Goal: Check status: Check status

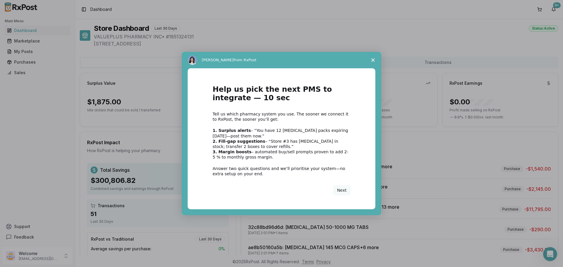
click at [373, 59] on icon "Close survey" at bounding box center [373, 60] width 4 height 4
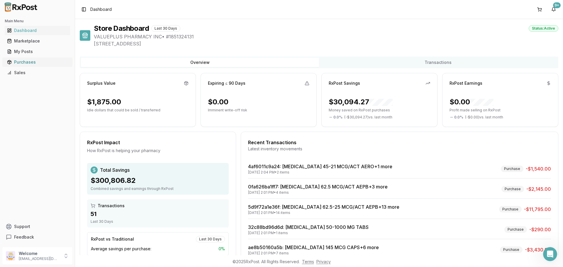
click at [13, 61] on div "Purchases" at bounding box center [37, 62] width 61 height 6
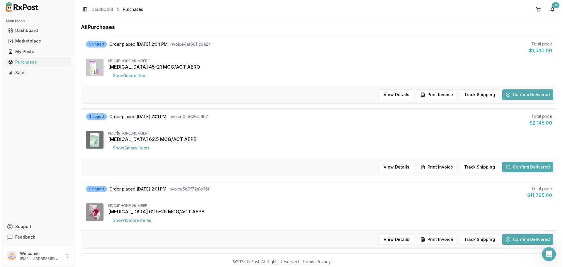
scroll to position [59, 0]
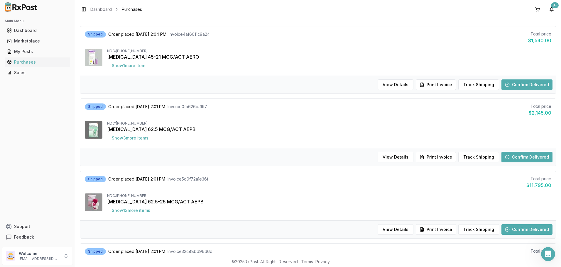
click at [139, 138] on button "Show 3 more item s" at bounding box center [130, 138] width 46 height 11
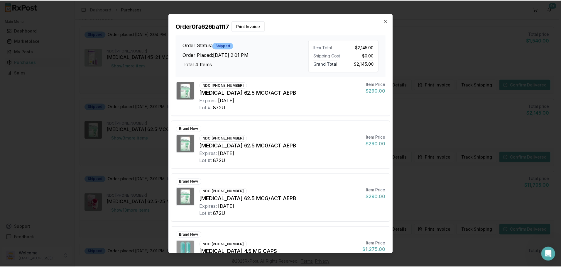
scroll to position [0, 0]
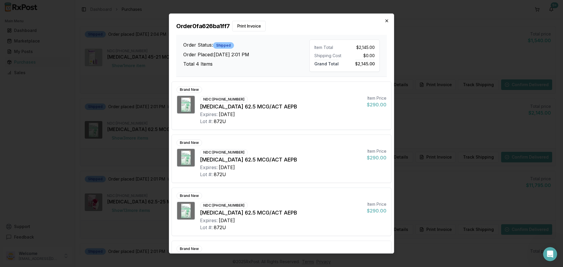
click at [390, 21] on div "Order 0fa626ba1ff7 Print Invoice Order Status: Shipped Order Placed: [DATE] 2:0…" at bounding box center [281, 45] width 225 height 63
click at [387, 20] on icon "button" at bounding box center [387, 20] width 5 height 5
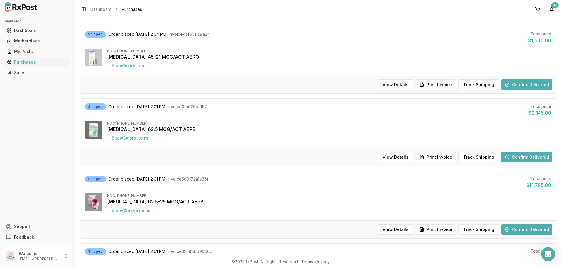
click at [526, 158] on button "Confirm Delivered" at bounding box center [526, 157] width 51 height 11
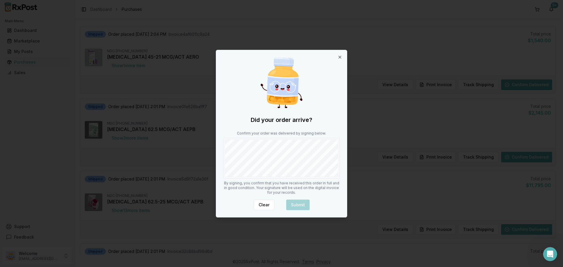
click at [245, 178] on div at bounding box center [281, 158] width 117 height 40
click at [302, 203] on button "Submit" at bounding box center [297, 205] width 23 height 11
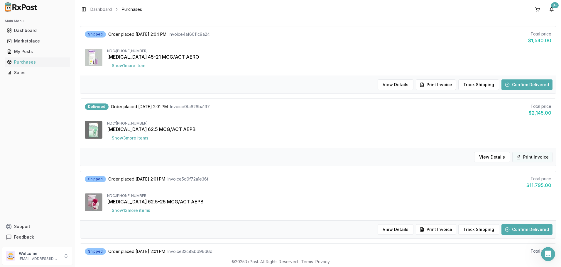
click at [528, 155] on button "Print Invoice" at bounding box center [532, 157] width 40 height 11
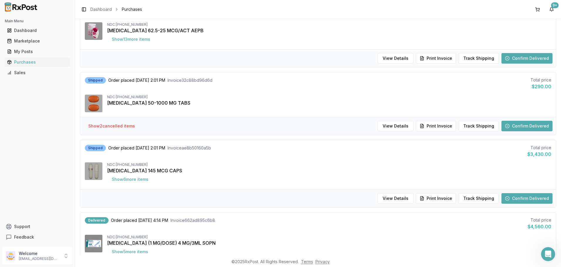
scroll to position [235, 0]
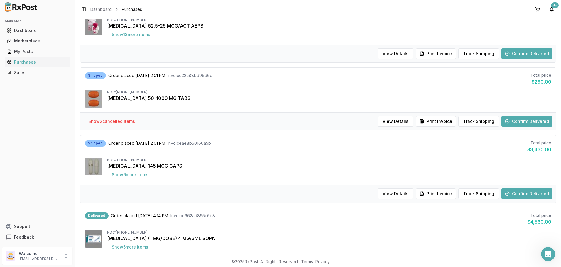
click at [531, 122] on button "Confirm Delivered" at bounding box center [526, 121] width 51 height 11
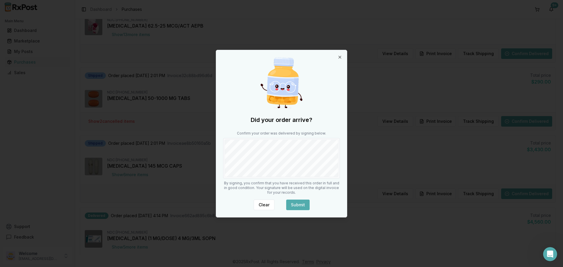
drag, startPoint x: 305, startPoint y: 206, endPoint x: 297, endPoint y: 199, distance: 10.4
click at [303, 204] on button "Submit" at bounding box center [297, 205] width 23 height 11
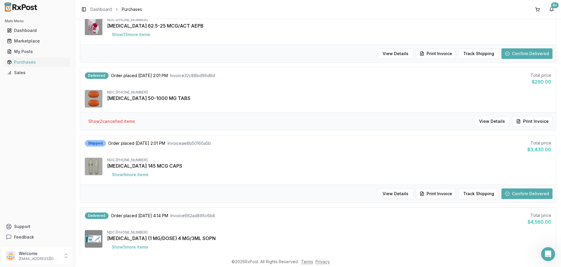
click at [536, 122] on button "Print Invoice" at bounding box center [532, 121] width 40 height 11
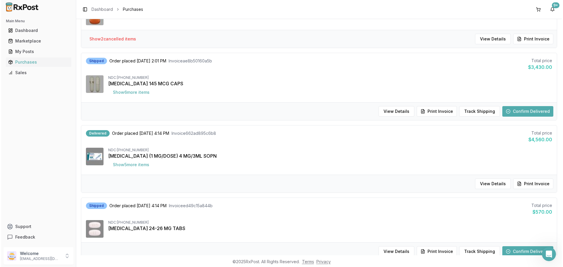
scroll to position [323, 0]
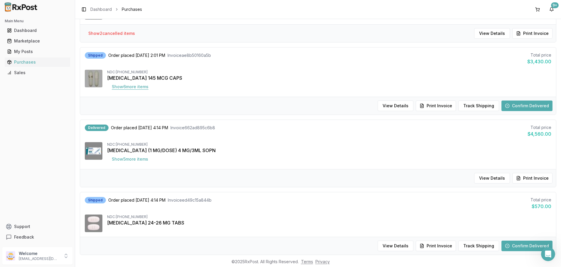
click at [145, 87] on button "Show 6 more item s" at bounding box center [130, 87] width 46 height 11
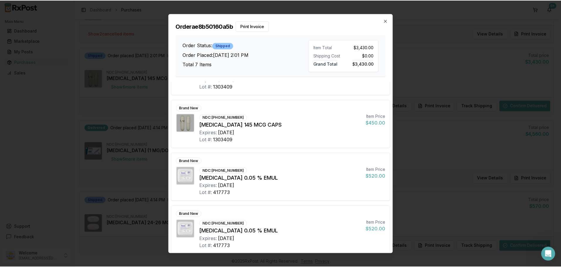
scroll to position [199, 0]
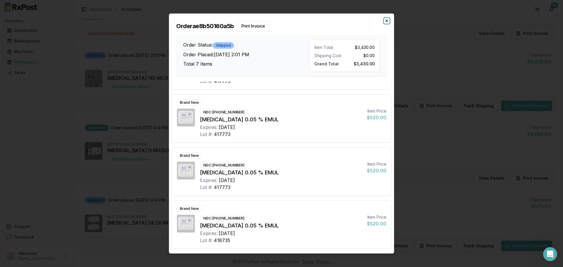
click at [387, 21] on icon "button" at bounding box center [387, 21] width 2 height 2
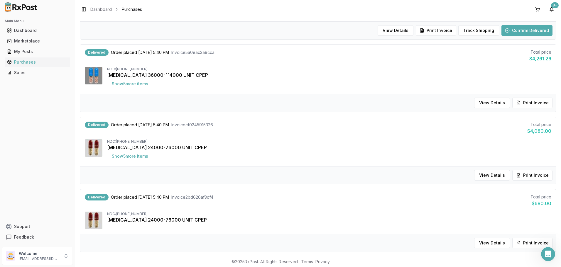
scroll to position [528, 0]
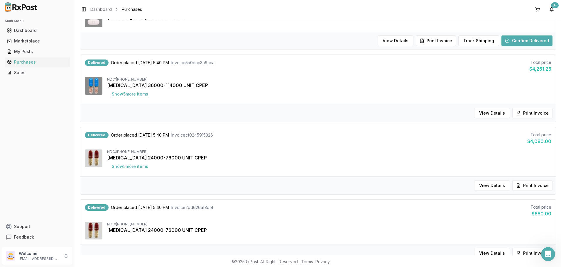
click at [146, 96] on button "Show 5 more item s" at bounding box center [130, 94] width 46 height 11
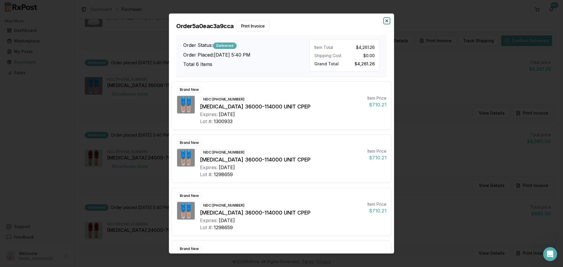
click at [387, 23] on icon "button" at bounding box center [387, 20] width 5 height 5
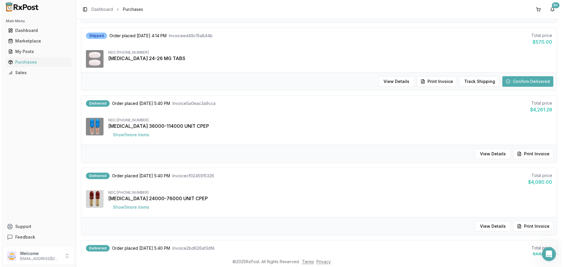
scroll to position [469, 0]
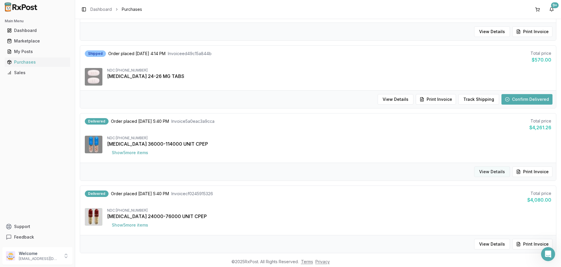
click at [498, 170] on button "View Details" at bounding box center [492, 172] width 36 height 11
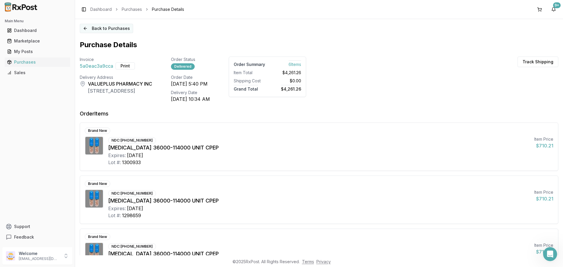
click at [85, 27] on button "Back to Purchases" at bounding box center [106, 28] width 53 height 9
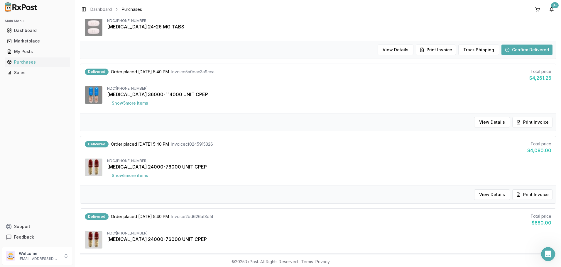
scroll to position [528, 0]
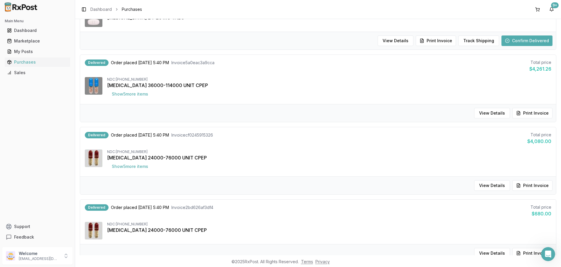
drag, startPoint x: 144, startPoint y: 114, endPoint x: 164, endPoint y: 109, distance: 20.8
click at [144, 114] on div "View Details Print Invoice" at bounding box center [318, 113] width 476 height 18
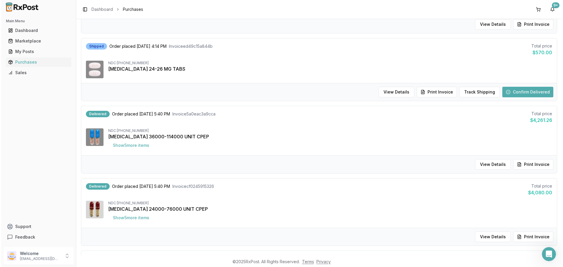
scroll to position [476, 0]
click at [400, 91] on button "View Details" at bounding box center [396, 92] width 36 height 11
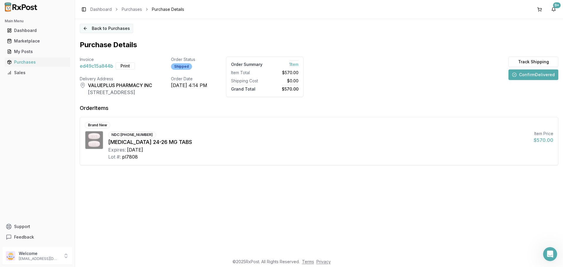
click at [92, 28] on button "Back to Purchases" at bounding box center [106, 28] width 53 height 9
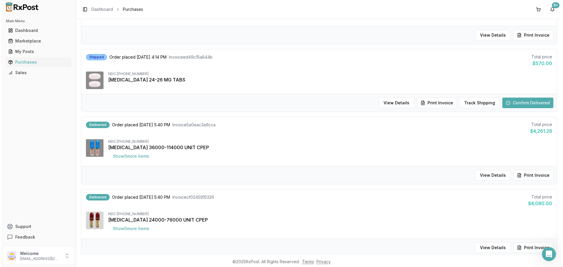
scroll to position [469, 0]
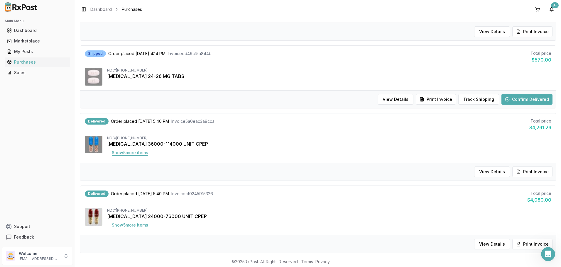
click at [141, 153] on button "Show 5 more item s" at bounding box center [130, 153] width 46 height 11
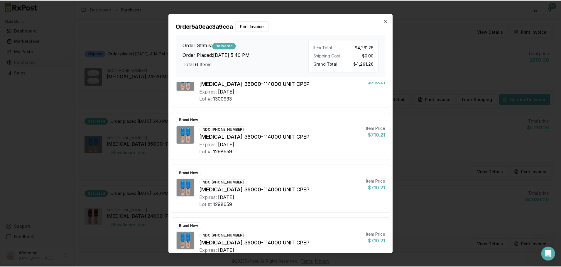
scroll to position [0, 0]
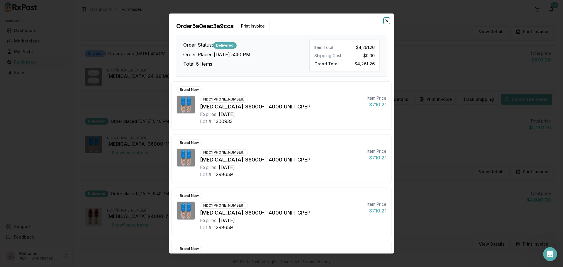
click at [389, 20] on icon "button" at bounding box center [387, 20] width 5 height 5
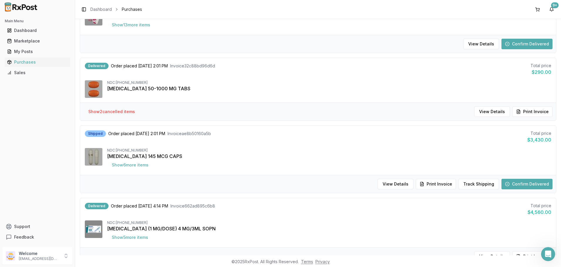
scroll to position [242, 0]
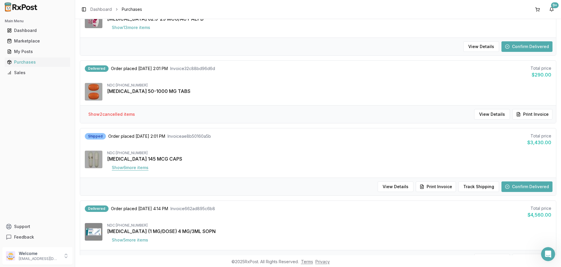
click at [143, 168] on button "Show 6 more item s" at bounding box center [130, 168] width 46 height 11
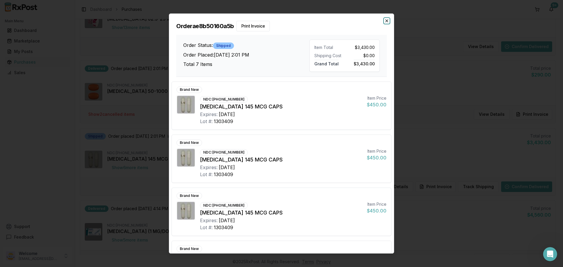
click at [388, 21] on icon "button" at bounding box center [387, 20] width 5 height 5
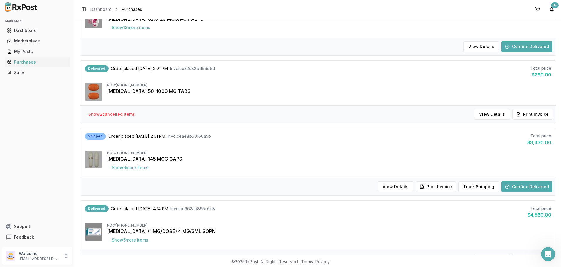
click at [518, 189] on button "Confirm Delivered" at bounding box center [526, 187] width 51 height 11
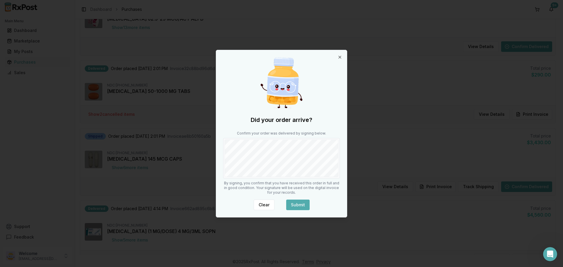
click at [302, 207] on button "Submit" at bounding box center [297, 205] width 23 height 11
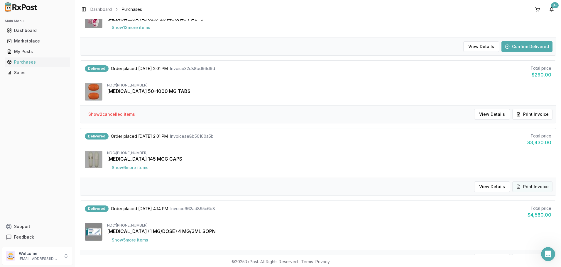
click at [531, 185] on button "Print Invoice" at bounding box center [532, 187] width 40 height 11
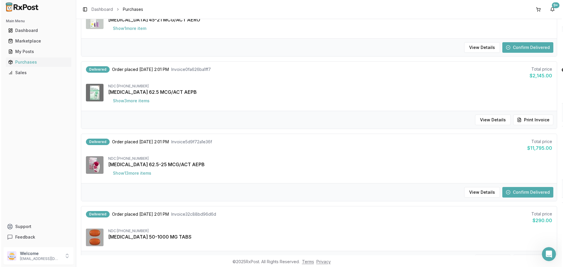
scroll to position [0, 0]
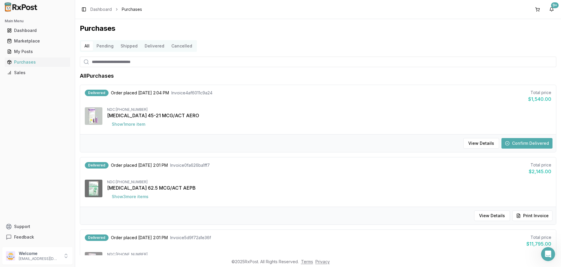
click at [102, 64] on input "search" at bounding box center [318, 62] width 476 height 11
type input "******"
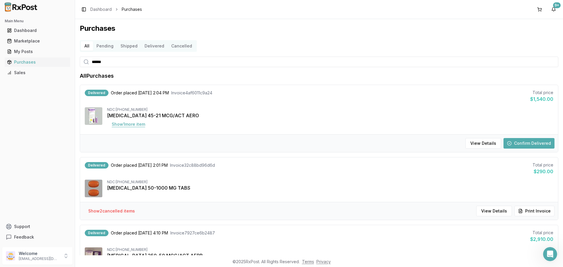
click at [126, 125] on button "Show 1 more item" at bounding box center [128, 124] width 43 height 11
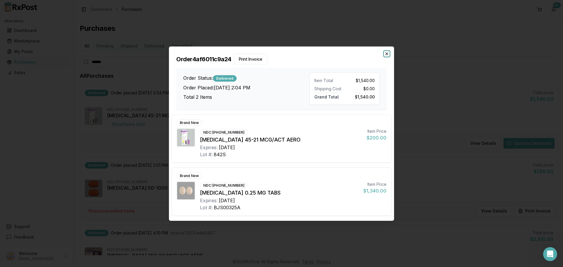
click at [386, 54] on icon "button" at bounding box center [387, 53] width 5 height 5
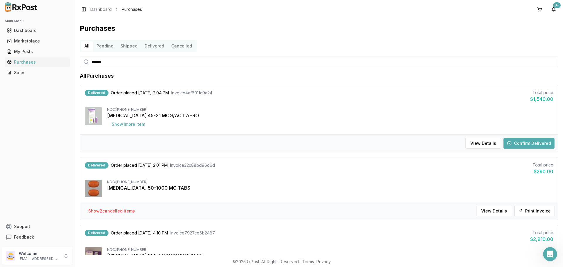
click at [539, 145] on button "Confirm Delivered" at bounding box center [529, 143] width 51 height 11
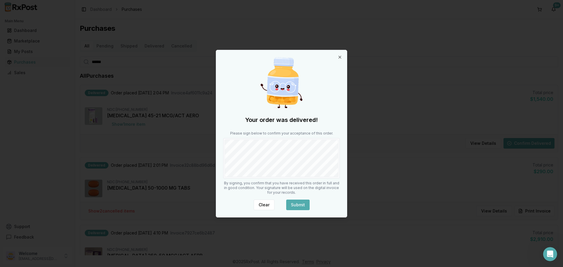
drag, startPoint x: 298, startPoint y: 201, endPoint x: 304, endPoint y: 204, distance: 6.2
click at [298, 202] on button "Submit" at bounding box center [297, 205] width 23 height 11
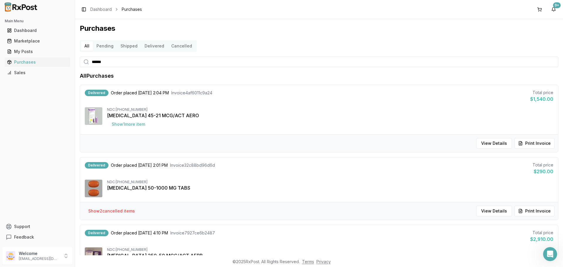
click at [539, 137] on div "View Details Print Invoice" at bounding box center [319, 143] width 478 height 18
click at [541, 142] on button "Print Invoice" at bounding box center [535, 143] width 40 height 11
drag, startPoint x: 115, startPoint y: 64, endPoint x: 117, endPoint y: 60, distance: 4.2
click at [116, 62] on input "******" at bounding box center [319, 62] width 479 height 11
type input "*"
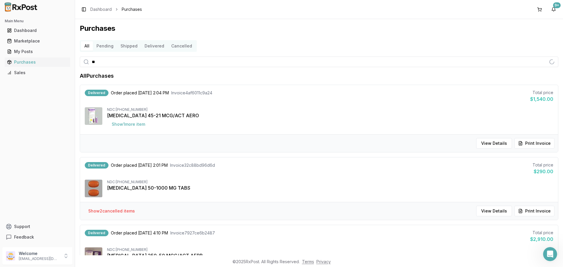
type input "***"
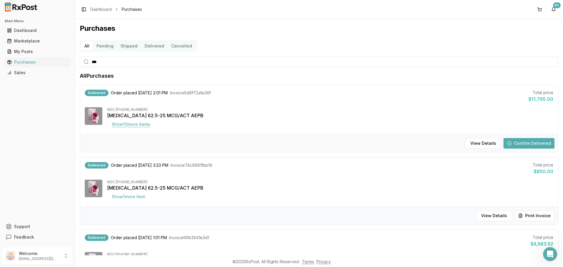
click at [142, 126] on button "Show 13 more item s" at bounding box center [131, 124] width 48 height 11
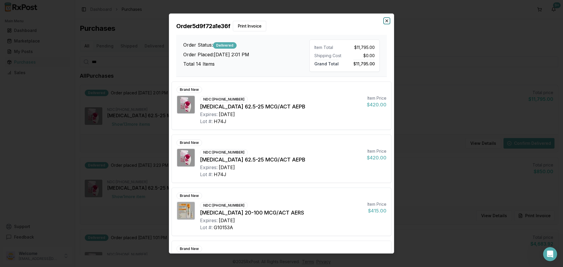
click at [387, 22] on icon "button" at bounding box center [387, 20] width 5 height 5
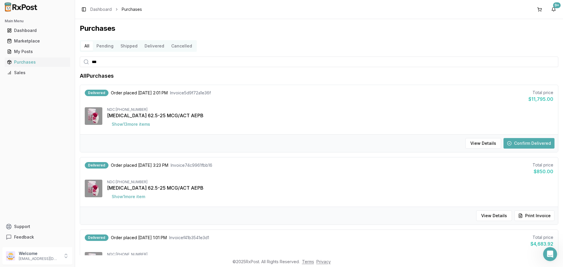
click at [531, 147] on button "Confirm Delivered" at bounding box center [529, 143] width 51 height 11
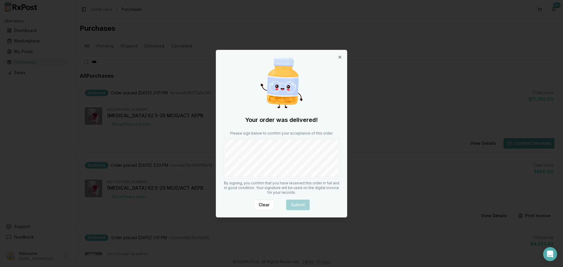
click at [244, 181] on div "Your order was delivered! Please sign below to confirm your acceptance of this …" at bounding box center [281, 133] width 131 height 167
click at [302, 202] on button "Submit" at bounding box center [297, 205] width 23 height 11
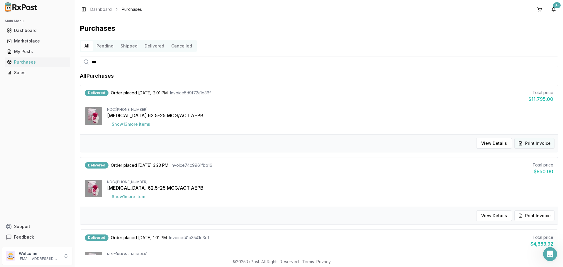
click at [539, 142] on button "Print Invoice" at bounding box center [535, 143] width 40 height 11
